Goal: Task Accomplishment & Management: Complete application form

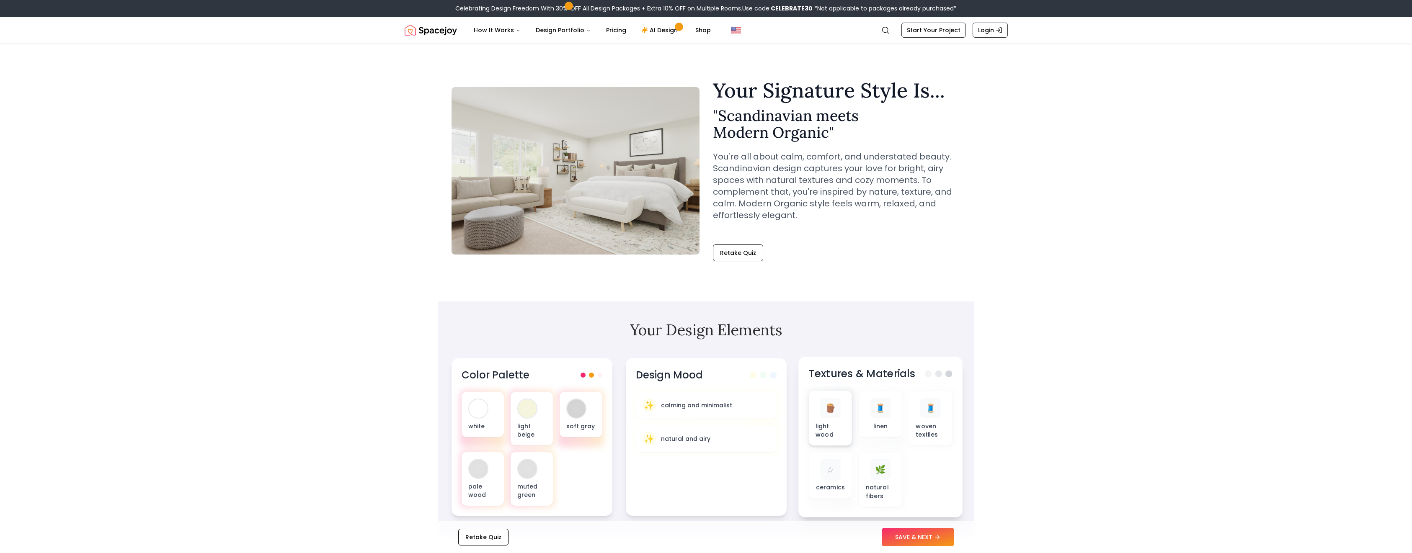
click at [834, 438] on p "light wood" at bounding box center [830, 430] width 30 height 17
click at [841, 425] on p "light wood" at bounding box center [830, 430] width 30 height 17
click at [841, 424] on p "light wood" at bounding box center [830, 430] width 30 height 17
click at [840, 430] on p "light wood" at bounding box center [830, 430] width 30 height 17
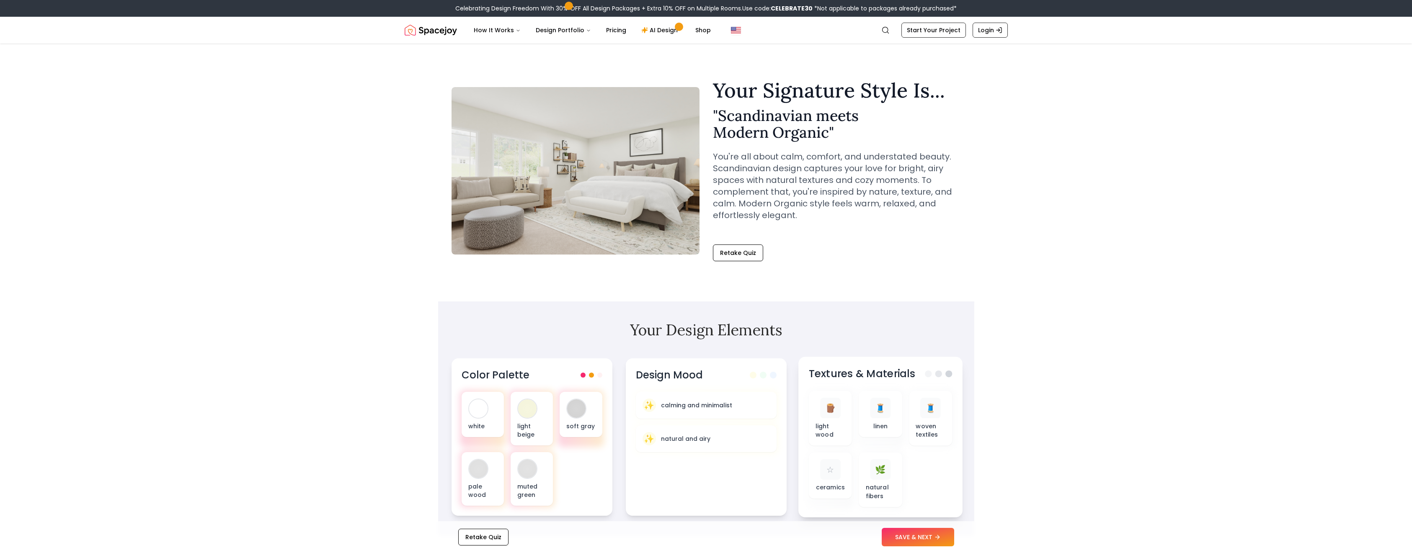
drag, startPoint x: 838, startPoint y: 429, endPoint x: 805, endPoint y: 422, distance: 33.0
click at [805, 422] on div "Textures & Materials 🪵 light wood 🧵 linen 🧵 woven textiles ☆ ceramics 🌿 natural…" at bounding box center [881, 437] width 164 height 161
click at [920, 441] on div "🧵 woven textiles" at bounding box center [930, 418] width 43 height 55
drag, startPoint x: 928, startPoint y: 428, endPoint x: 543, endPoint y: 421, distance: 385.1
click at [545, 417] on div "light beige" at bounding box center [531, 418] width 43 height 55
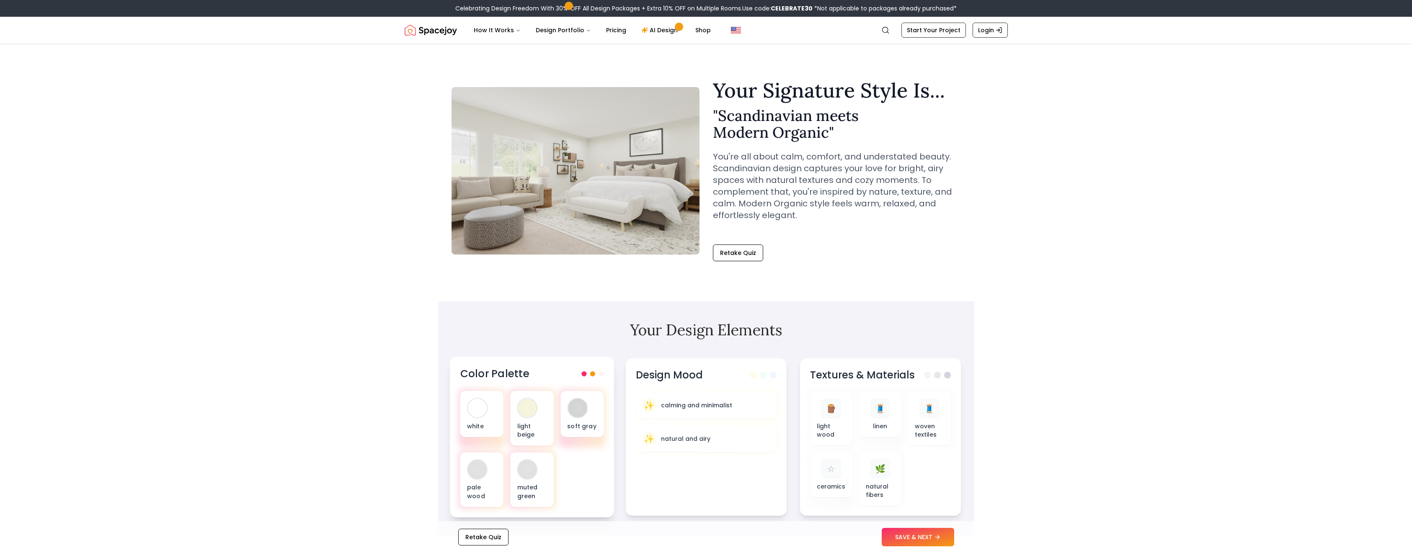
drag, startPoint x: 543, startPoint y: 425, endPoint x: 574, endPoint y: 456, distance: 43.3
click at [550, 433] on div "light beige" at bounding box center [531, 418] width 43 height 55
click at [585, 413] on div at bounding box center [577, 408] width 19 height 19
click at [574, 476] on div "white light beige soft gray pale wood muted green" at bounding box center [532, 449] width 144 height 116
click at [481, 425] on p "white" at bounding box center [482, 426] width 30 height 8
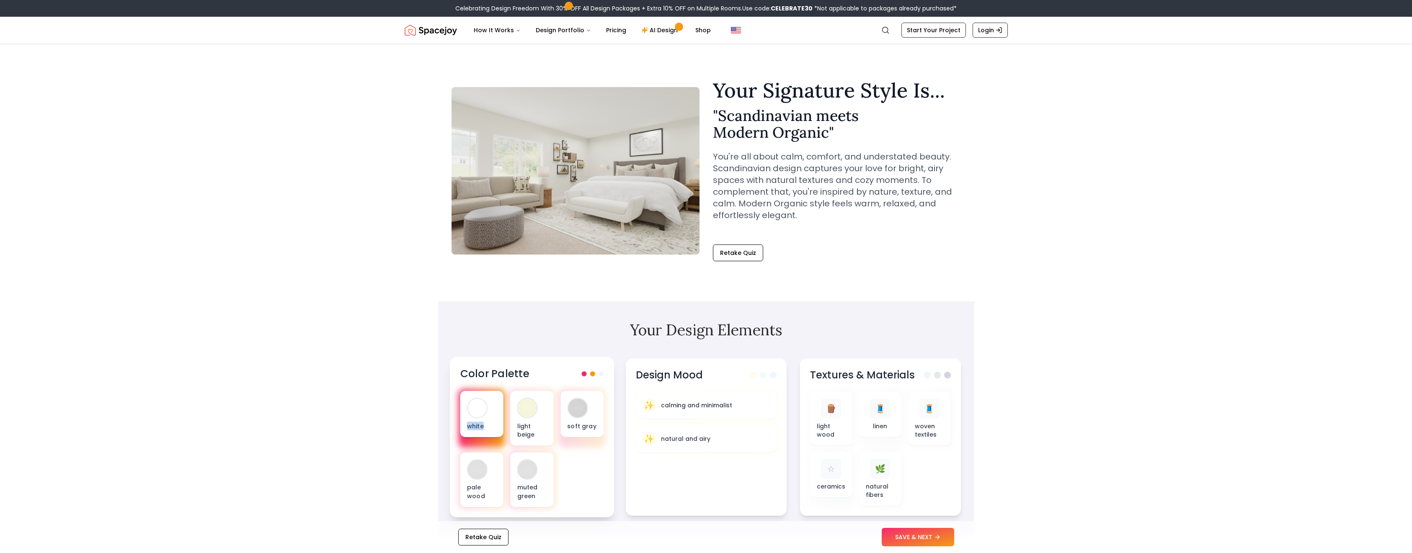
drag, startPoint x: 481, startPoint y: 425, endPoint x: 486, endPoint y: 426, distance: 4.7
click at [481, 425] on p "white" at bounding box center [482, 426] width 30 height 8
drag, startPoint x: 486, startPoint y: 426, endPoint x: 490, endPoint y: 429, distance: 4.8
click at [486, 426] on p "white" at bounding box center [482, 426] width 30 height 8
drag, startPoint x: 539, startPoint y: 495, endPoint x: 530, endPoint y: 495, distance: 9.2
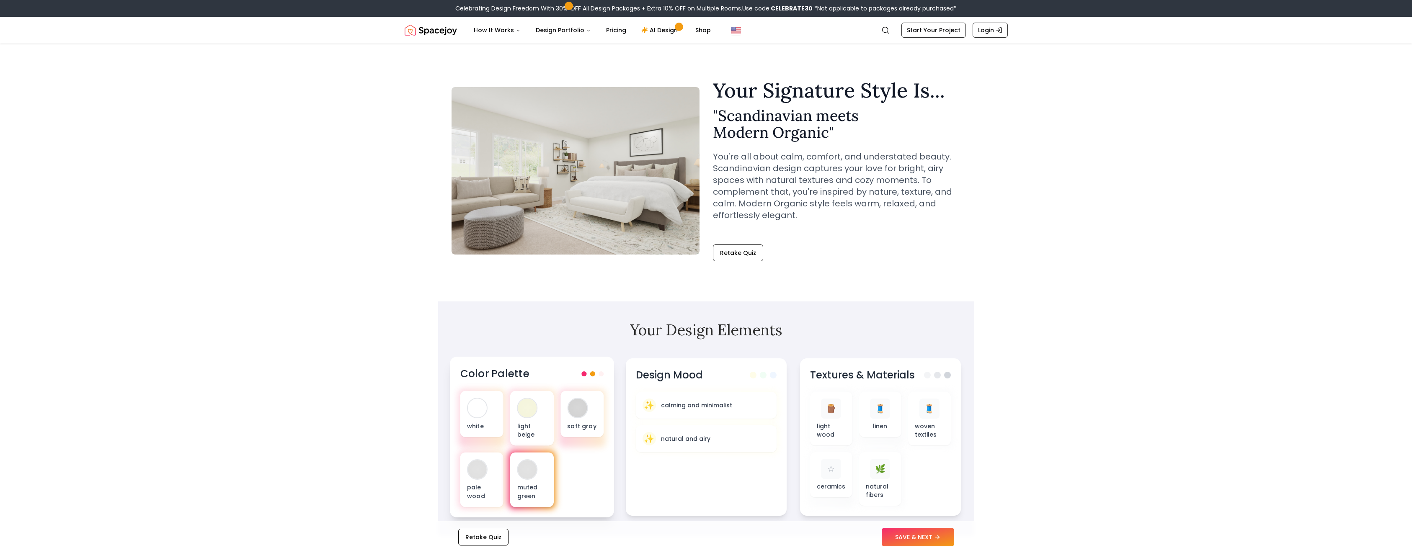
click at [535, 496] on p "muted green" at bounding box center [532, 492] width 30 height 17
click at [459, 481] on div at bounding box center [481, 480] width 47 height 58
click at [490, 412] on div "white" at bounding box center [481, 414] width 43 height 46
drag, startPoint x: 490, startPoint y: 412, endPoint x: 504, endPoint y: 460, distance: 50.1
click at [491, 415] on div "white" at bounding box center [481, 414] width 43 height 46
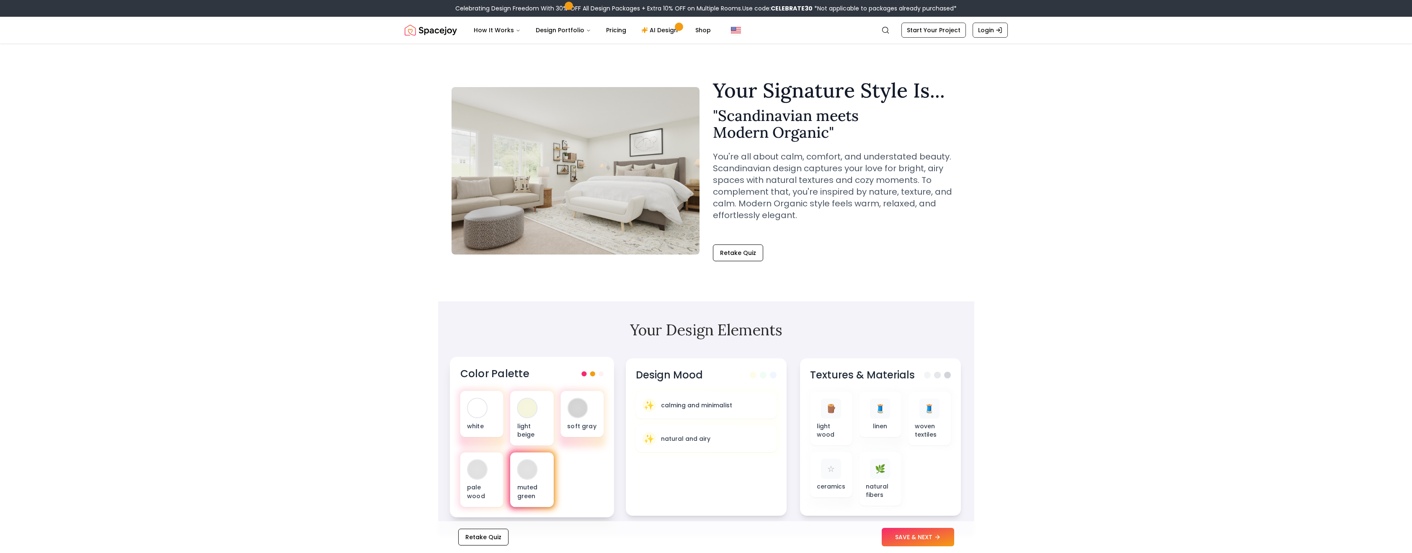
click at [545, 486] on p "muted green" at bounding box center [532, 492] width 30 height 17
drag, startPoint x: 471, startPoint y: 488, endPoint x: 477, endPoint y: 496, distance: 10.7
click at [471, 489] on p "pale wood" at bounding box center [482, 492] width 30 height 17
drag, startPoint x: 504, startPoint y: 401, endPoint x: 494, endPoint y: 406, distance: 10.9
click at [503, 403] on div "white" at bounding box center [481, 418] width 43 height 55
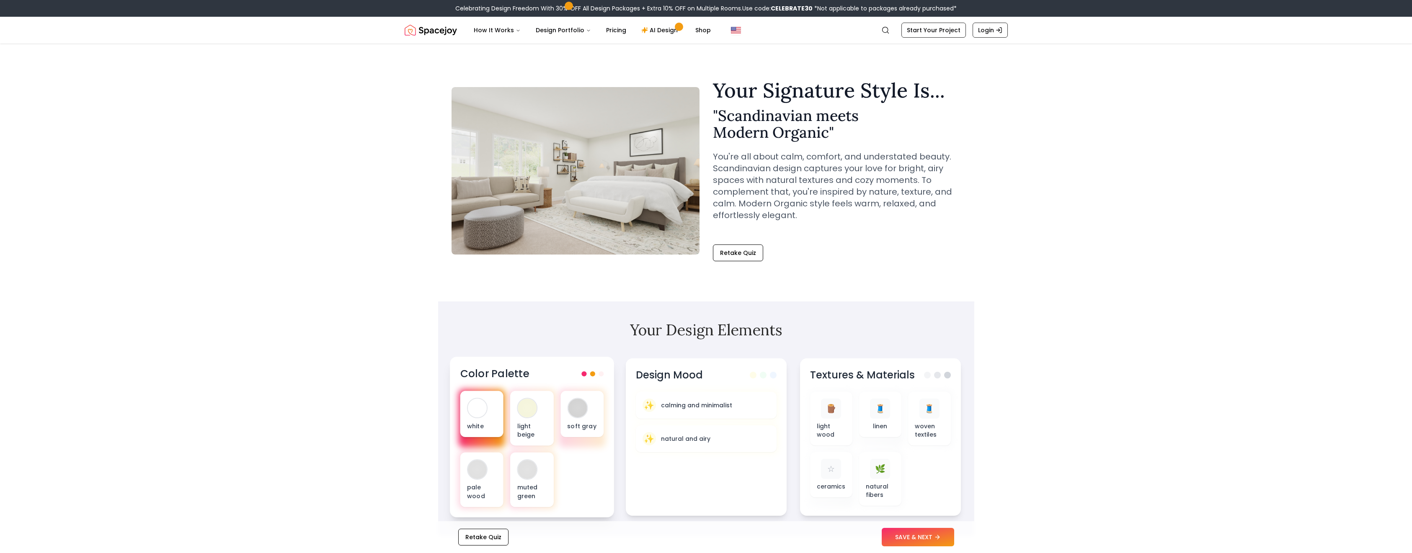
click at [475, 410] on div at bounding box center [477, 408] width 19 height 19
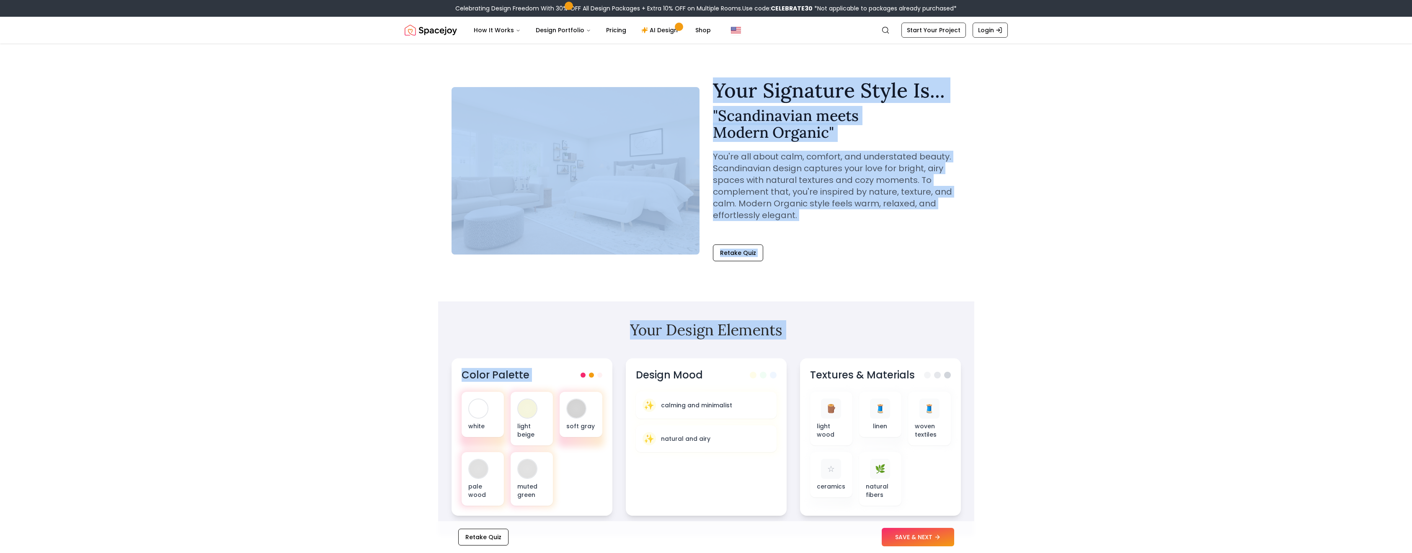
drag, startPoint x: 475, startPoint y: 410, endPoint x: 661, endPoint y: 267, distance: 234.9
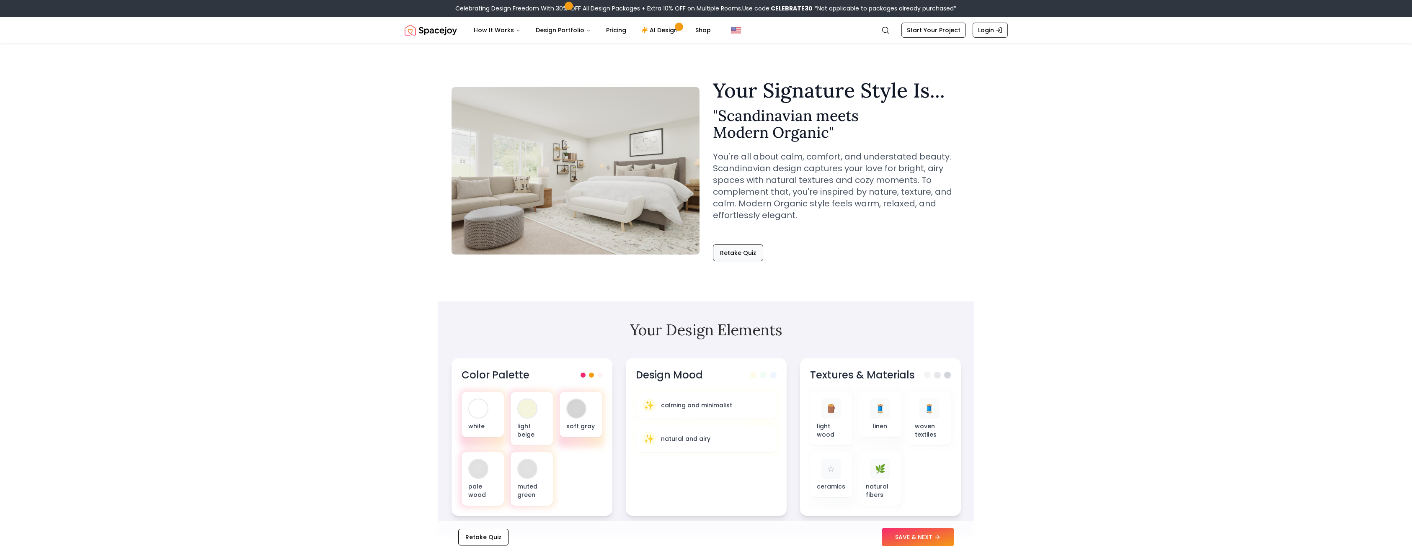
click at [738, 256] on button "Retake Quiz" at bounding box center [738, 253] width 50 height 17
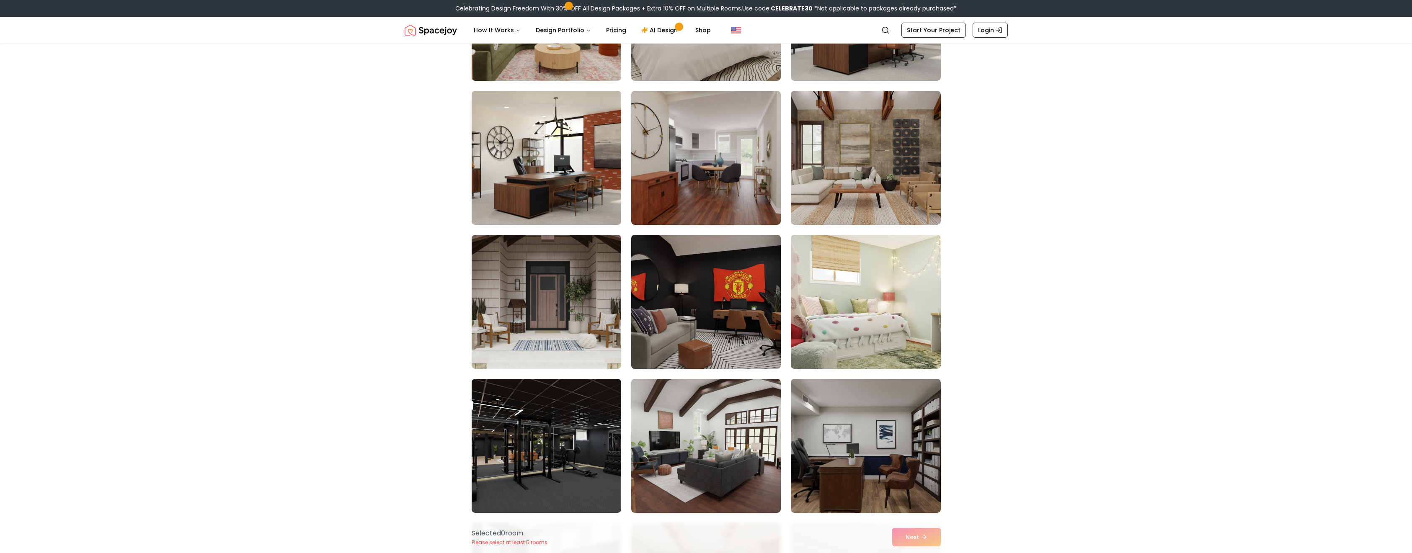
scroll to position [168, 0]
click at [724, 326] on img at bounding box center [706, 301] width 157 height 141
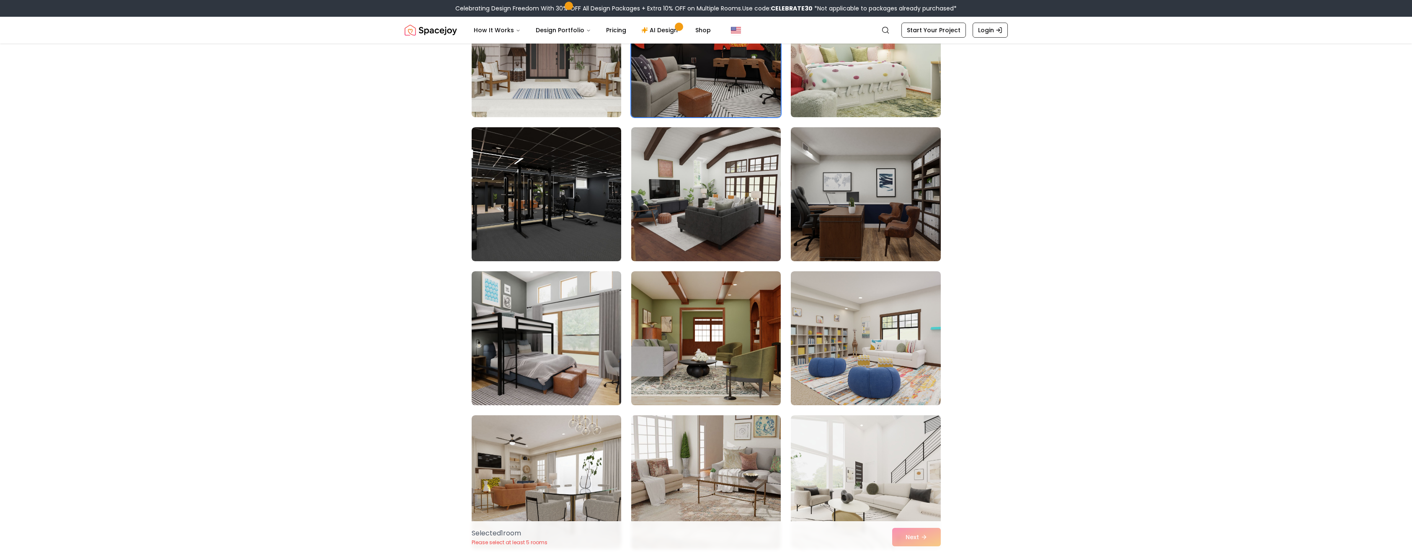
scroll to position [461, 0]
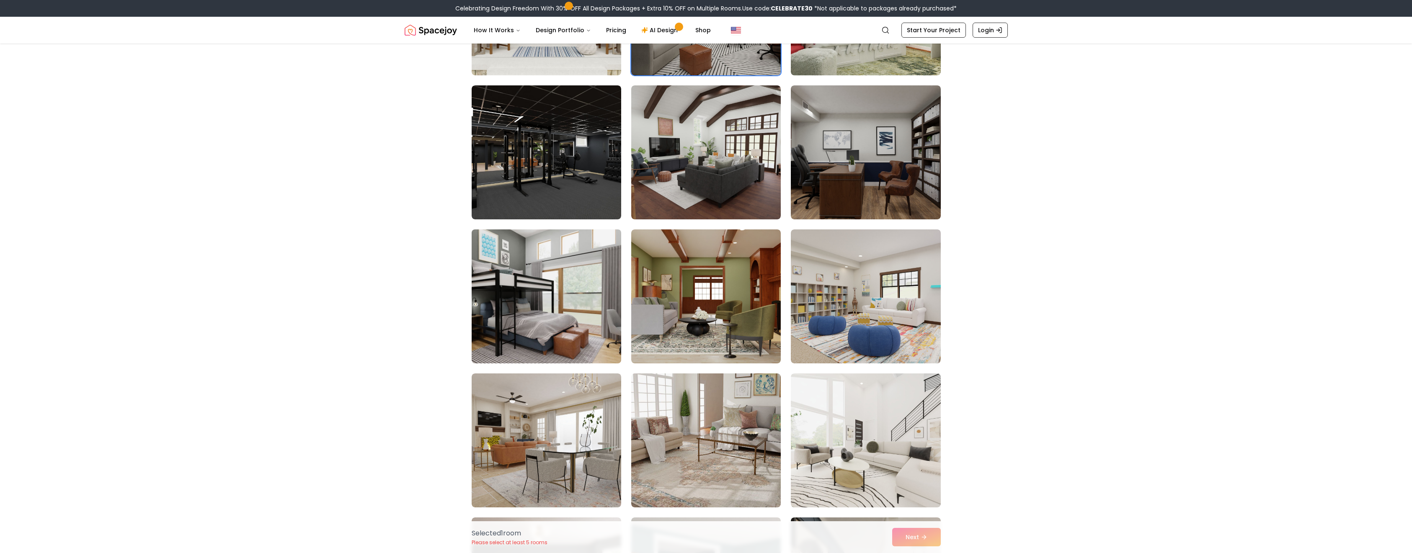
click at [543, 336] on img at bounding box center [546, 296] width 157 height 141
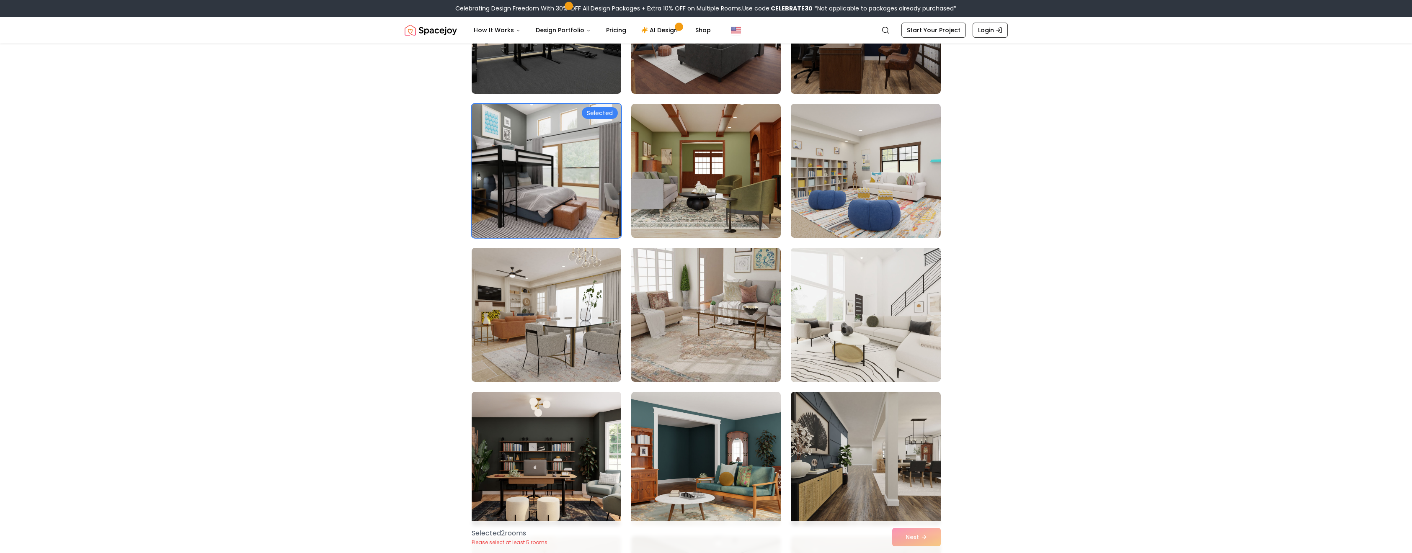
click at [556, 439] on img at bounding box center [546, 459] width 157 height 141
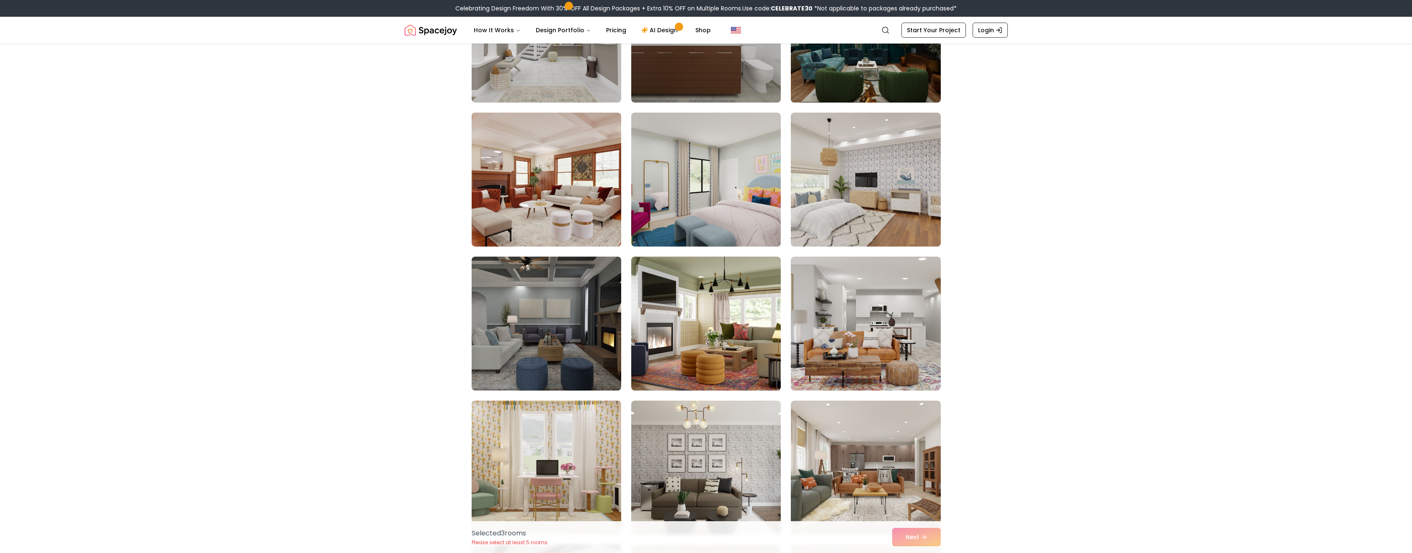
scroll to position [1299, 0]
click at [876, 65] on img at bounding box center [865, 35] width 157 height 141
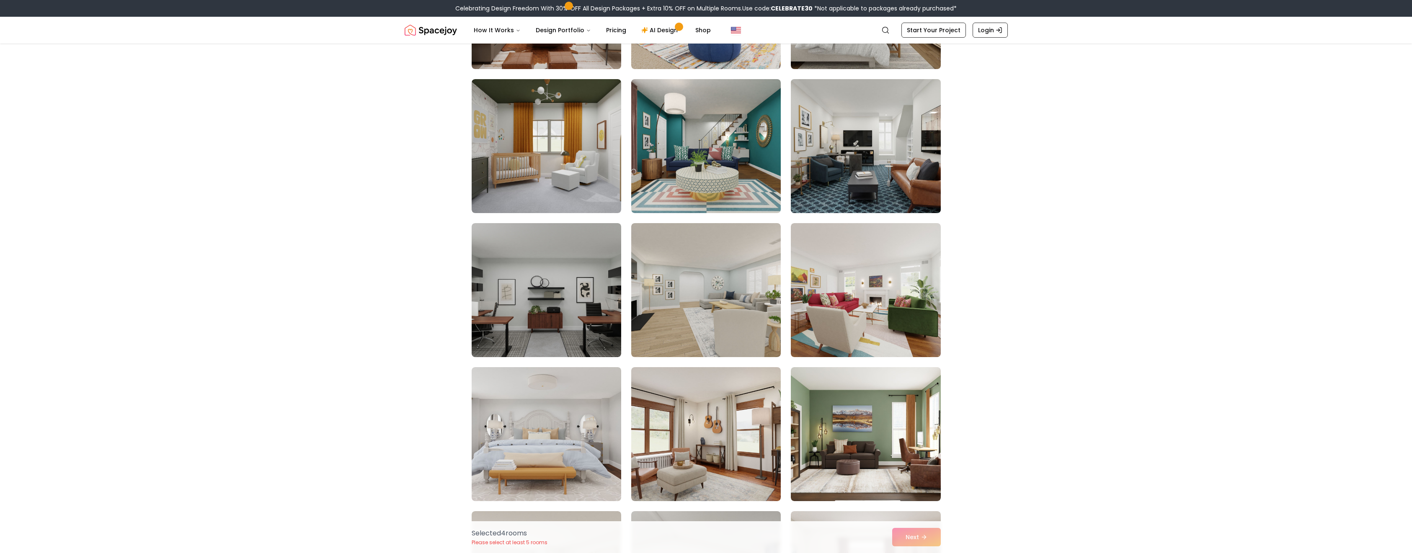
scroll to position [2053, 0]
click at [558, 332] on img at bounding box center [546, 290] width 157 height 141
click at [927, 533] on button "Next" at bounding box center [916, 537] width 49 height 18
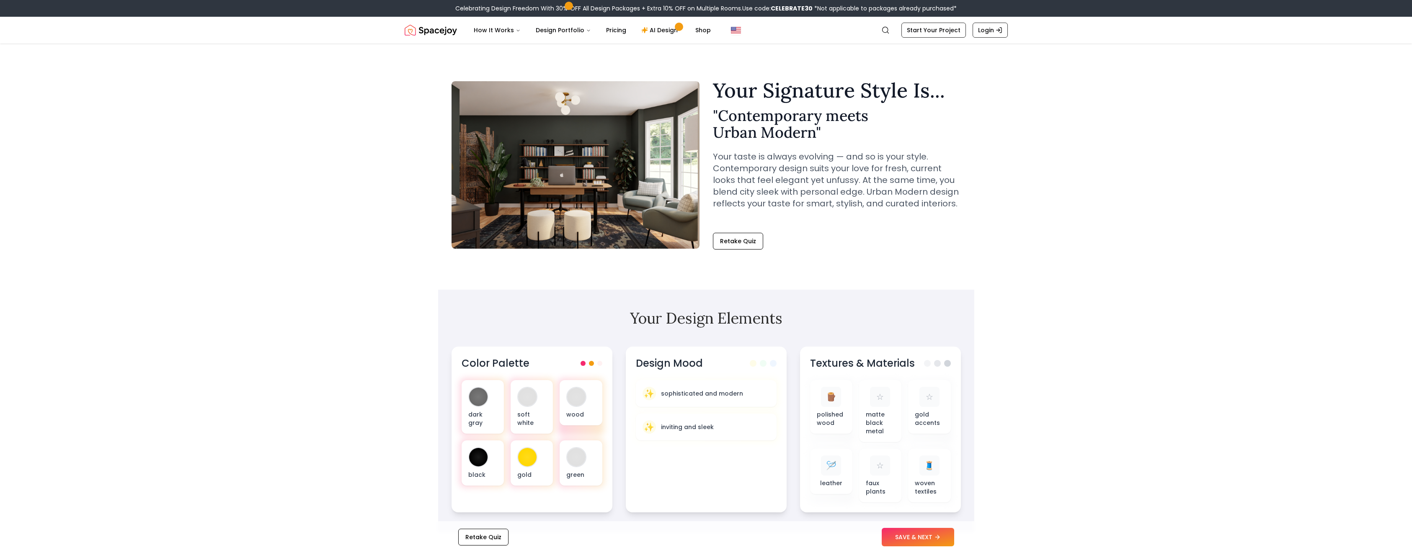
click at [478, 456] on div at bounding box center [478, 457] width 18 height 18
drag, startPoint x: 477, startPoint y: 446, endPoint x: 484, endPoint y: 467, distance: 21.7
click at [484, 472] on p "black" at bounding box center [482, 476] width 30 height 8
click at [468, 451] on div at bounding box center [477, 458] width 19 height 19
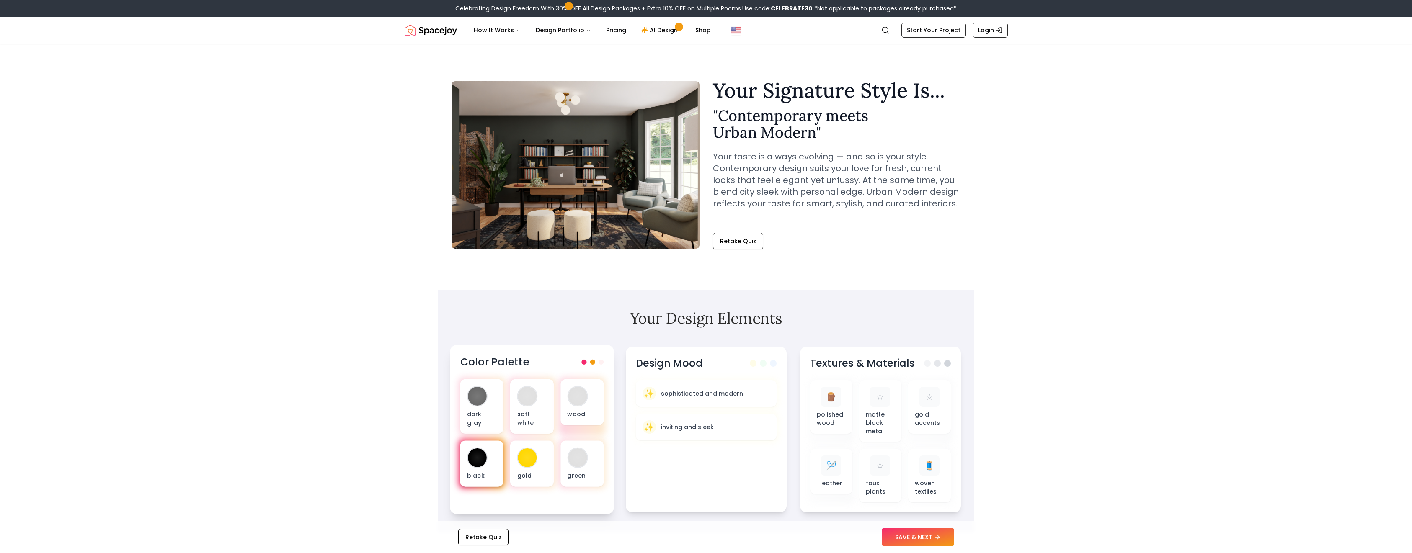
click at [468, 451] on div at bounding box center [477, 458] width 19 height 19
click at [687, 400] on div "✨ sophisticated and modern" at bounding box center [706, 393] width 130 height 14
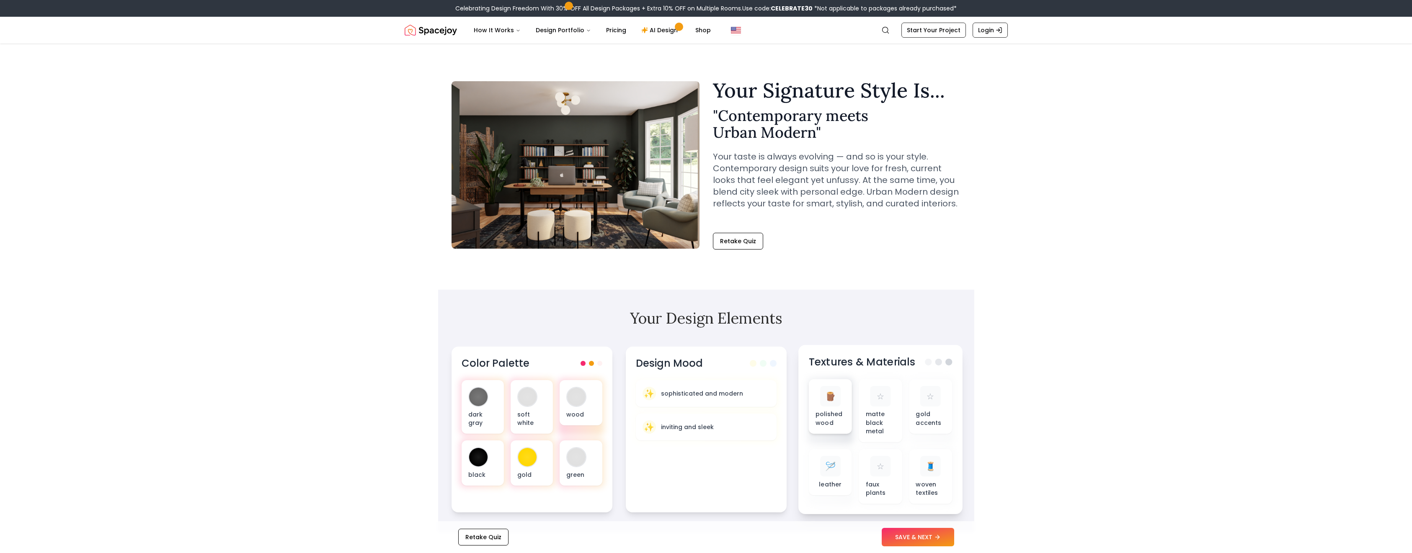
click at [818, 421] on p "polished wood" at bounding box center [830, 418] width 30 height 17
click at [887, 480] on p "faux plants" at bounding box center [881, 488] width 30 height 17
click at [909, 543] on button "SAVE & NEXT" at bounding box center [918, 537] width 72 height 18
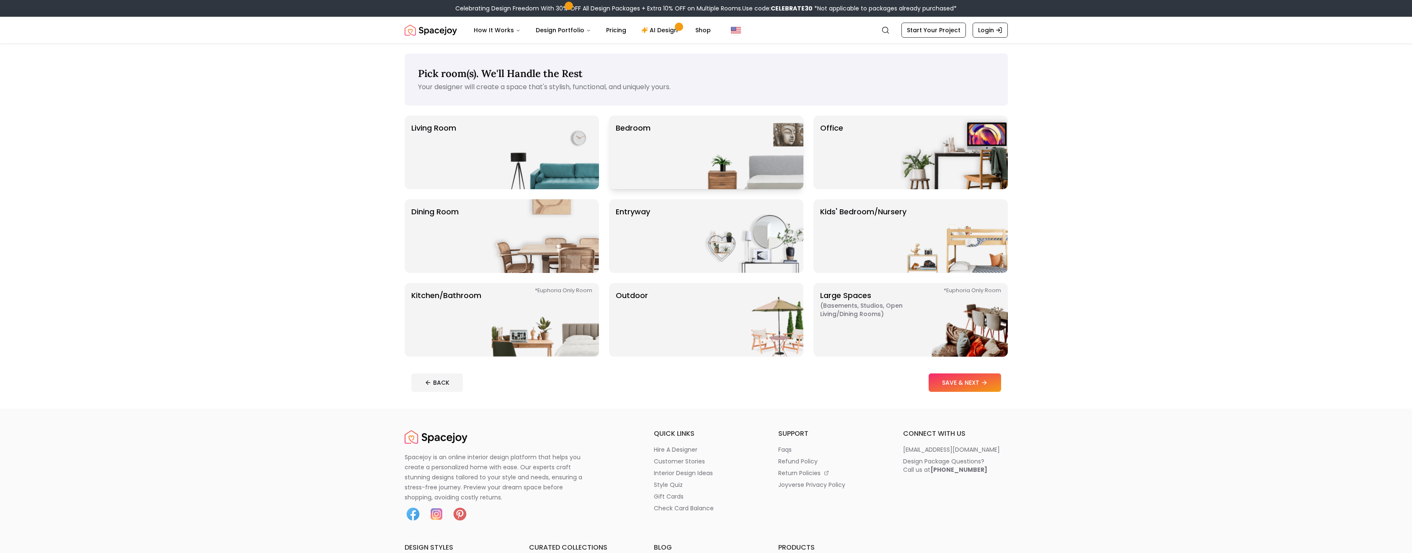
click at [743, 146] on img at bounding box center [749, 153] width 107 height 74
click at [944, 387] on button "SAVE & NEXT" at bounding box center [965, 383] width 72 height 18
